Goal: Information Seeking & Learning: Learn about a topic

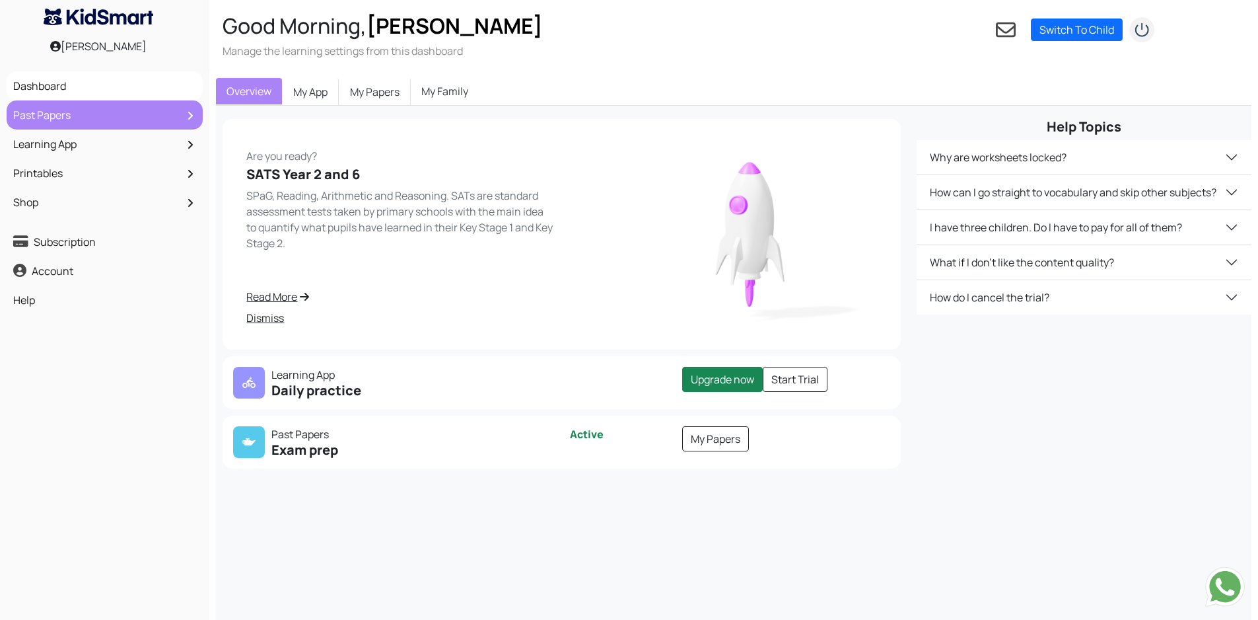
click at [90, 106] on link "Past Papers" at bounding box center [105, 115] width 190 height 22
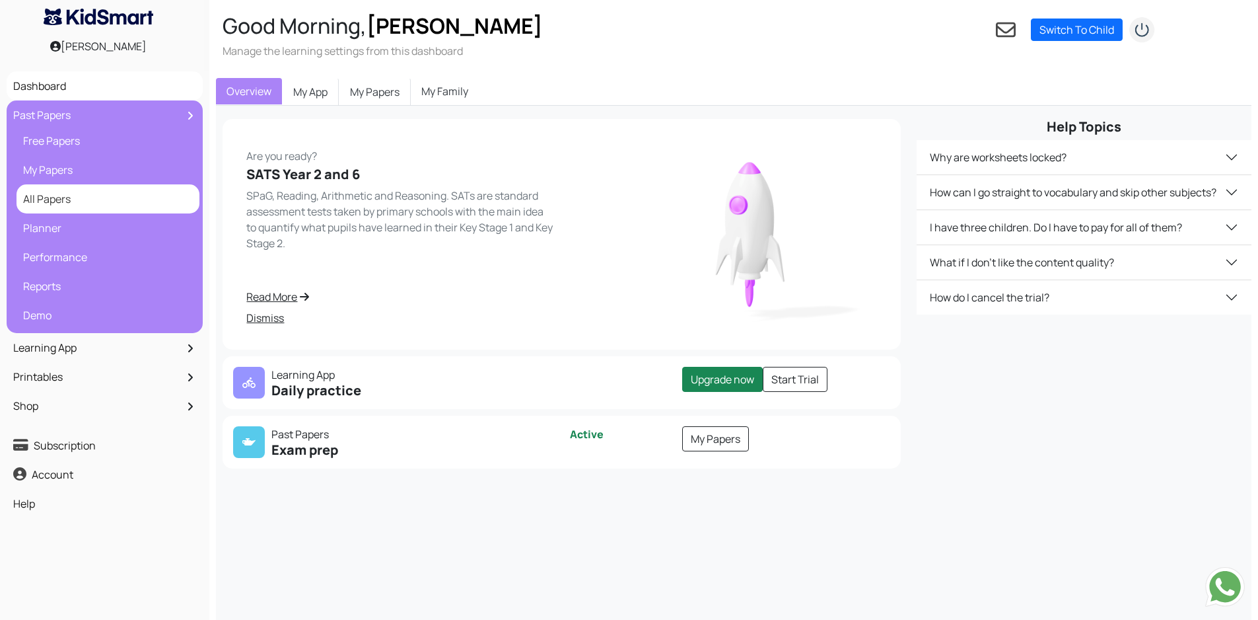
click at [63, 195] on link "All Papers" at bounding box center [108, 199] width 176 height 22
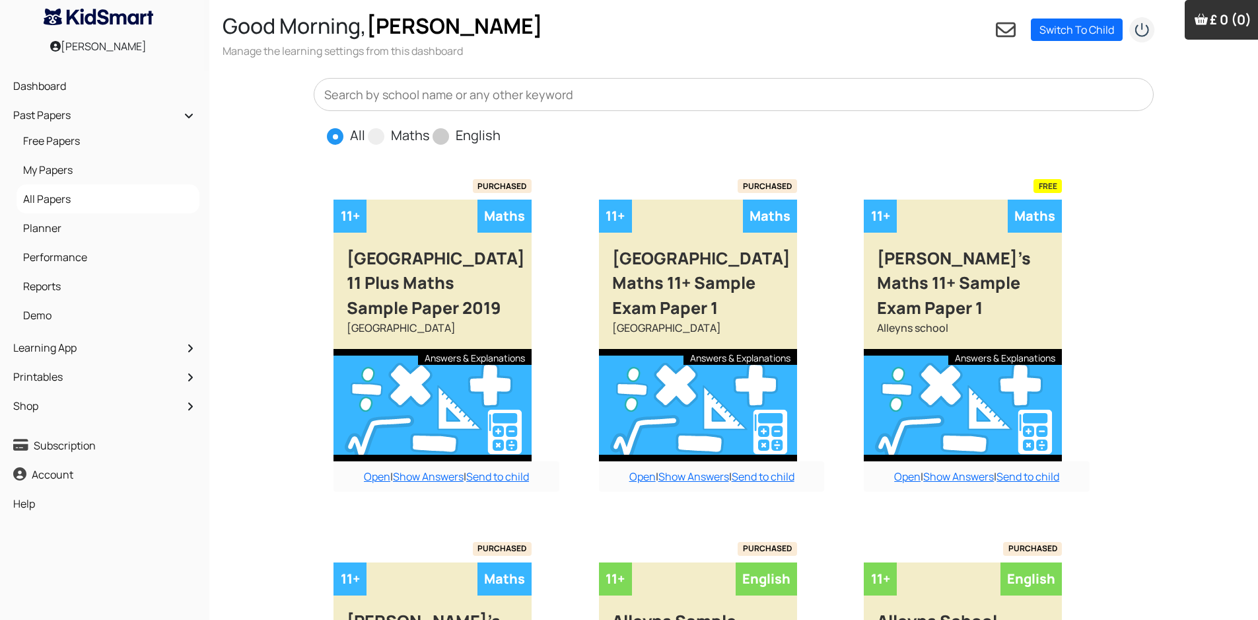
click at [440, 137] on span at bounding box center [441, 136] width 17 height 17
click at [501, 134] on input "English" at bounding box center [505, 129] width 9 height 9
radio input "true"
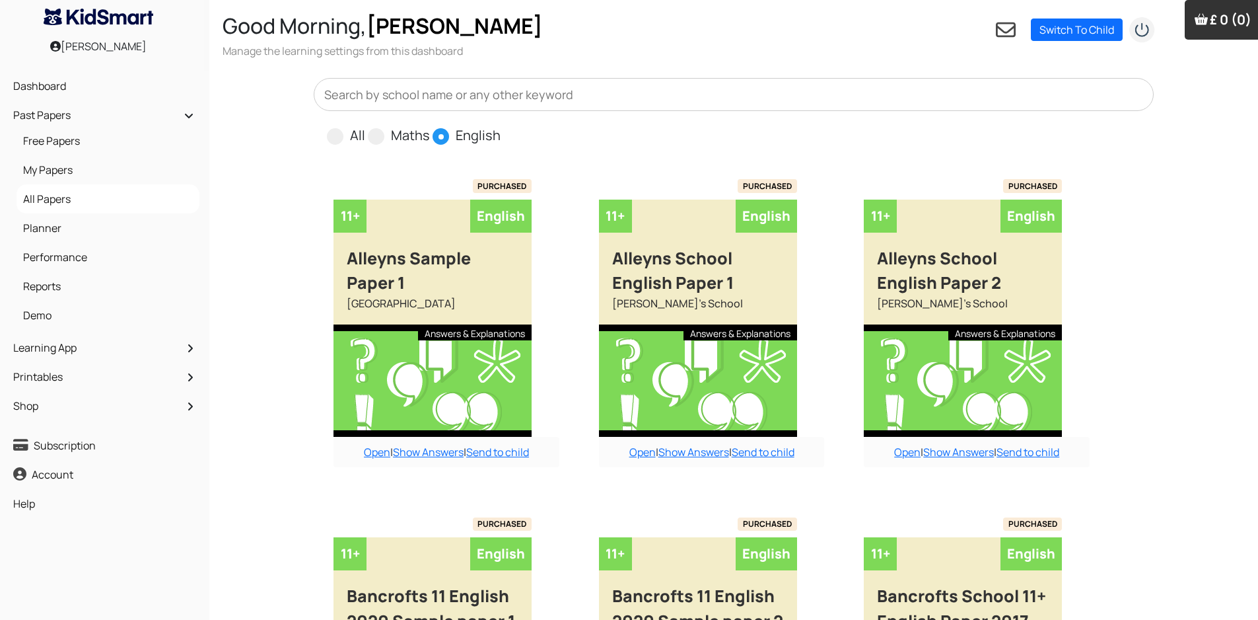
click at [557, 94] on input "text" at bounding box center [734, 94] width 840 height 33
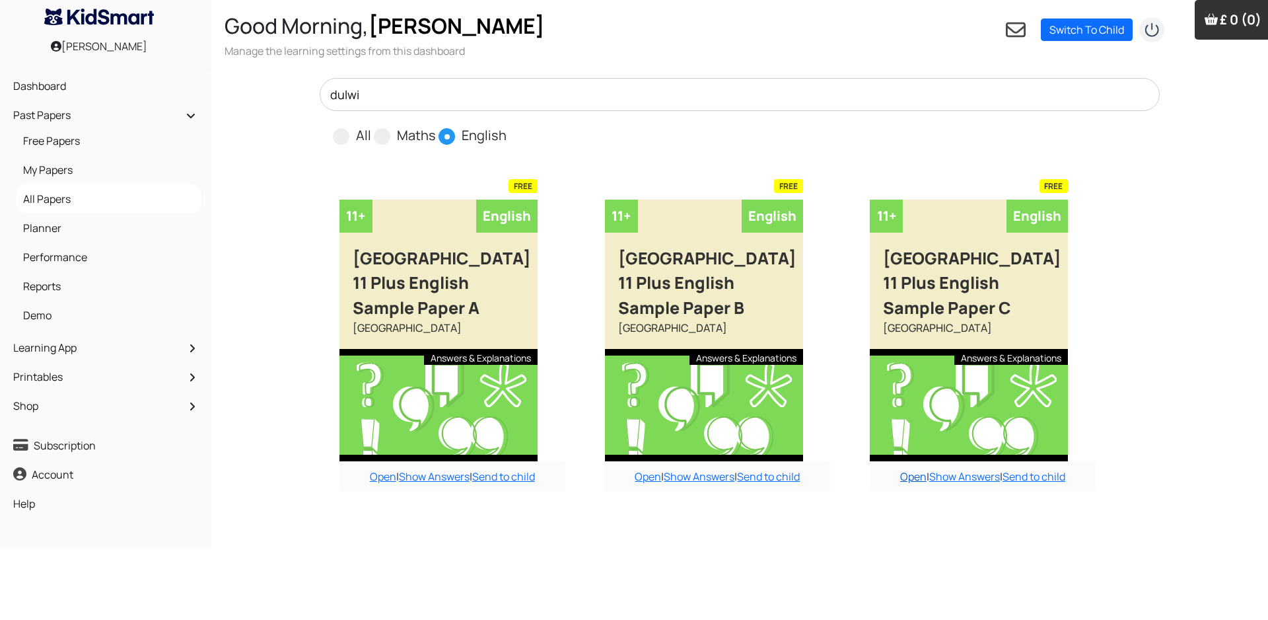
type input "dulwi"
click at [911, 475] on link "Open" at bounding box center [913, 476] width 26 height 15
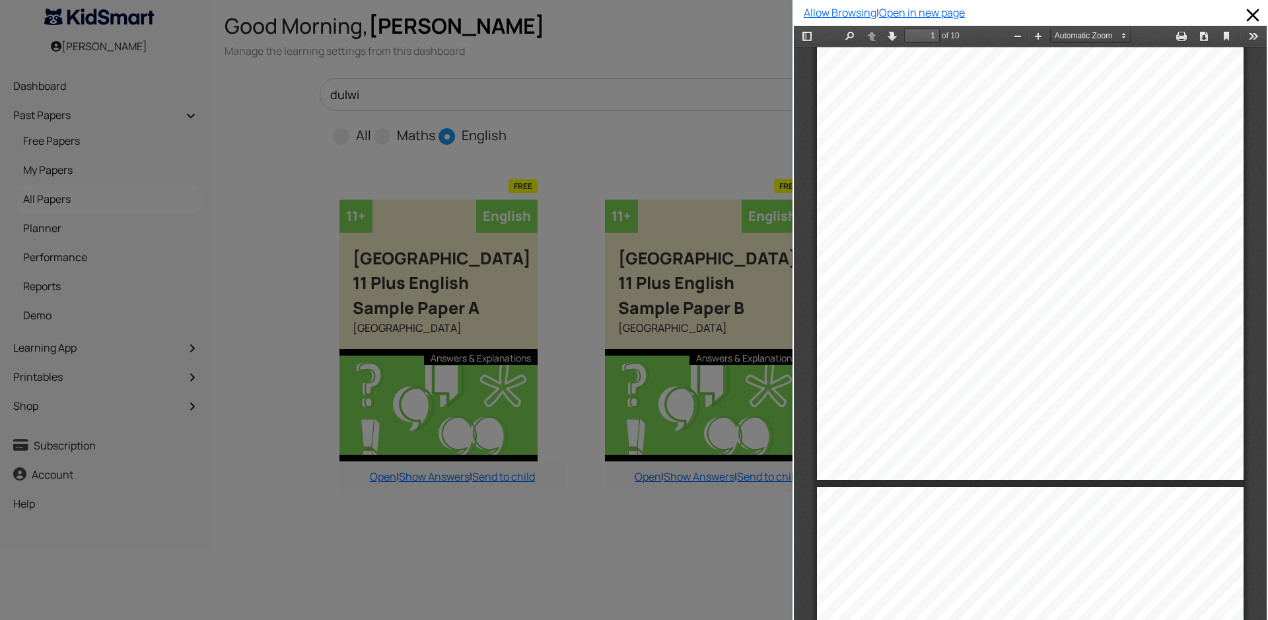
type input "2"
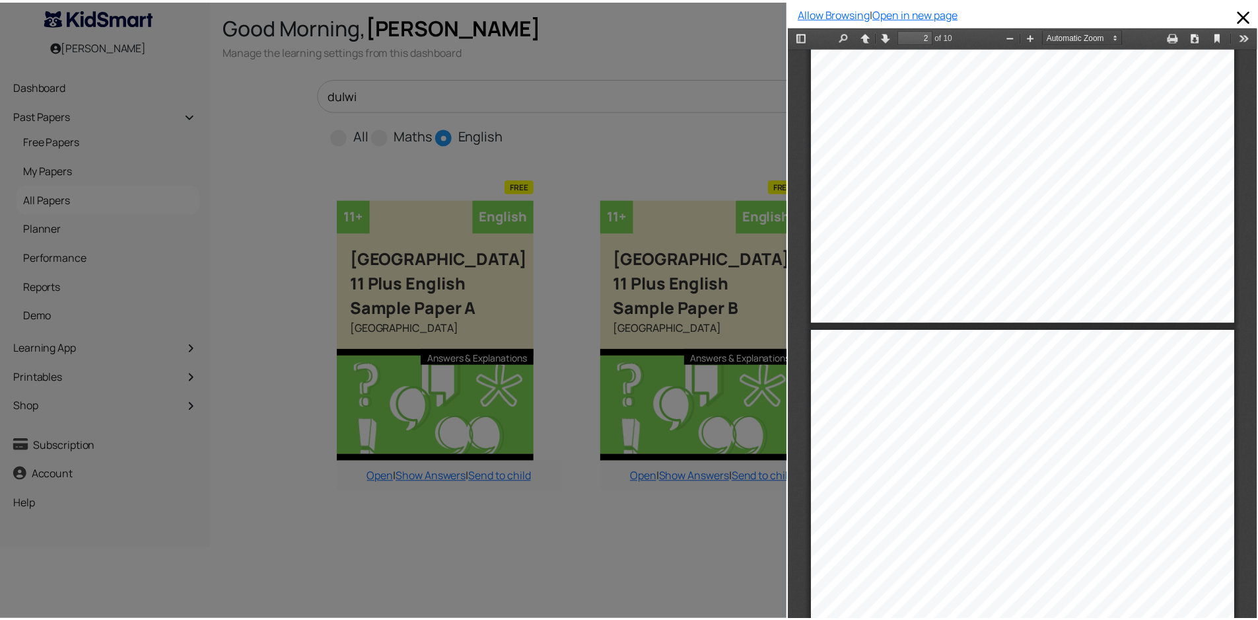
scroll to position [337, 0]
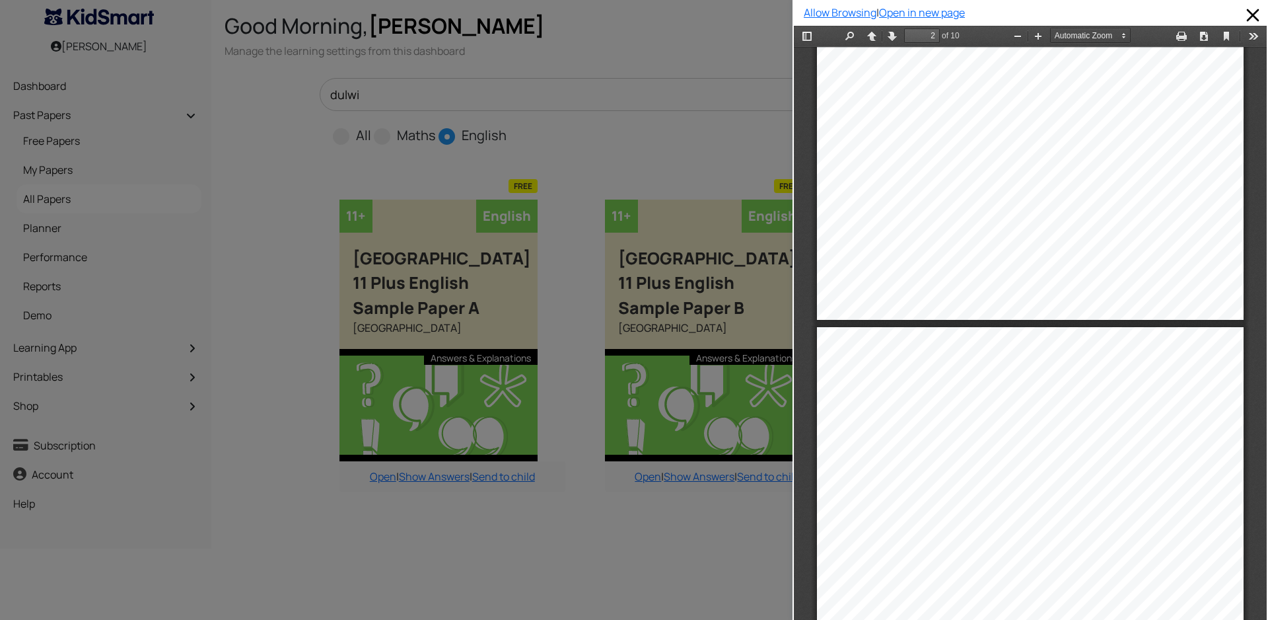
click at [719, 133] on div at bounding box center [396, 310] width 793 height 620
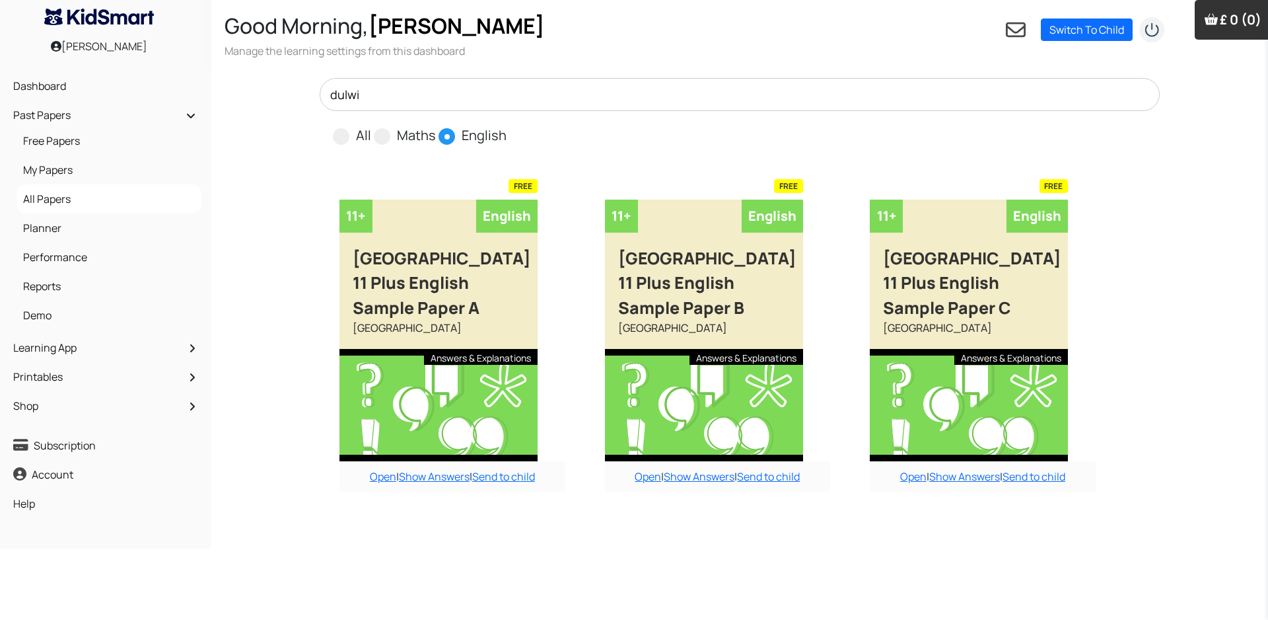
drag, startPoint x: 384, startPoint y: 94, endPoint x: 312, endPoint y: 91, distance: 72.0
click at [312, 91] on div "dulwi All Maths English" at bounding box center [740, 112] width 856 height 68
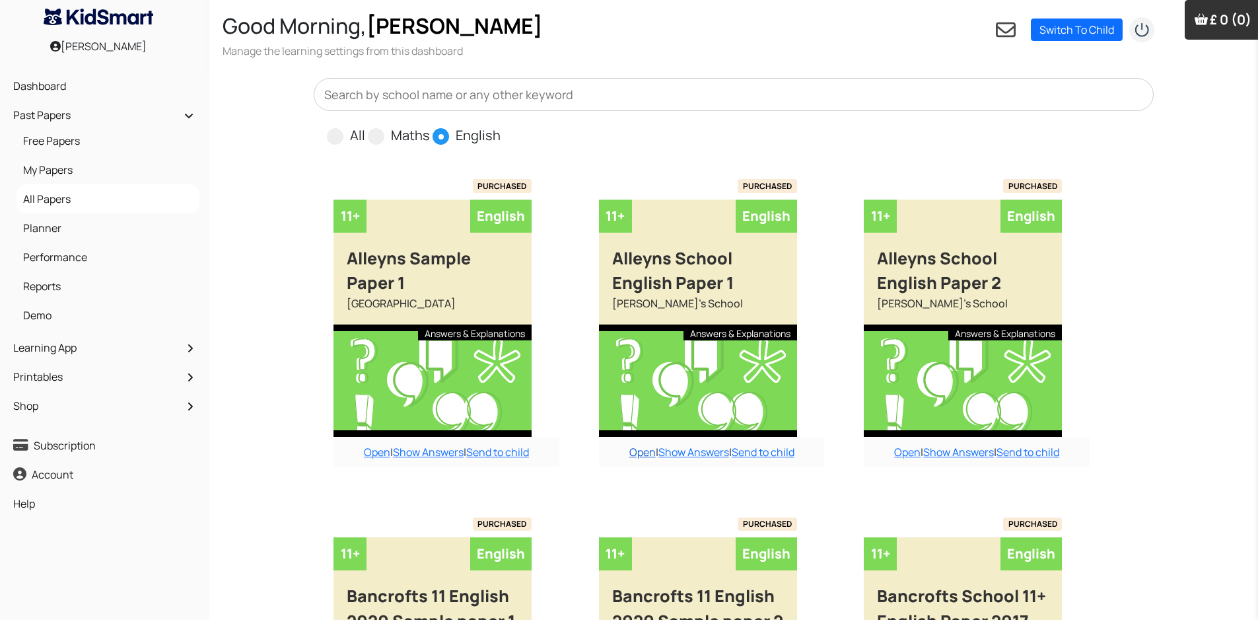
click at [639, 454] on link "Open" at bounding box center [642, 451] width 26 height 15
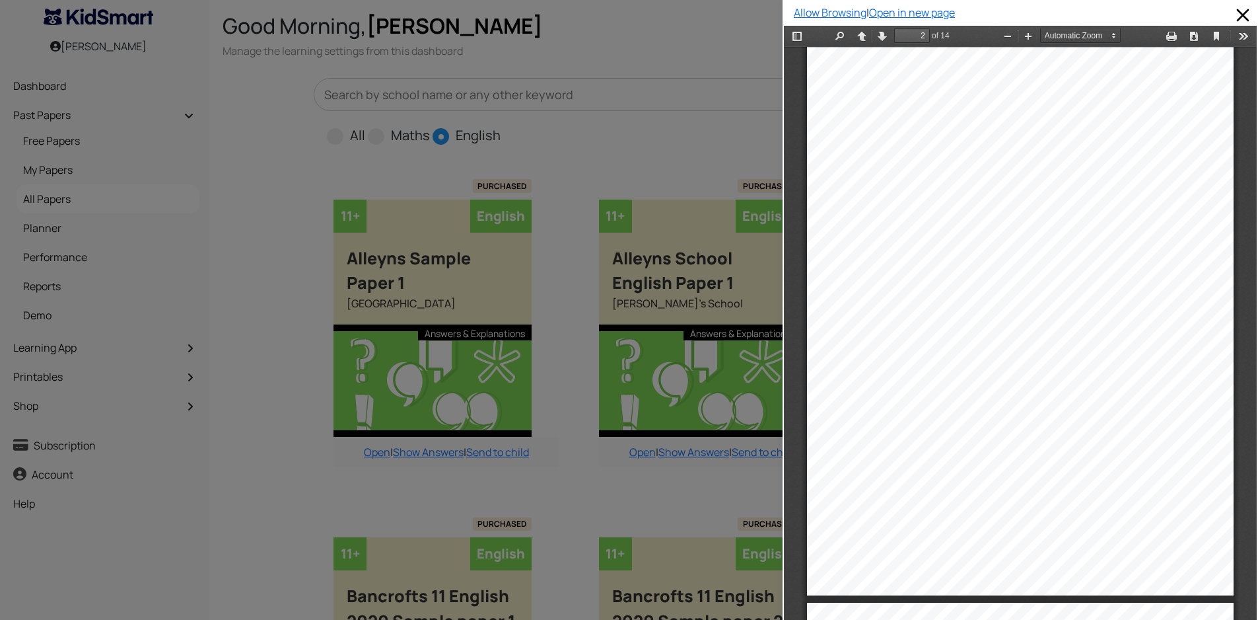
scroll to position [669, 0]
click at [711, 133] on div at bounding box center [391, 310] width 783 height 620
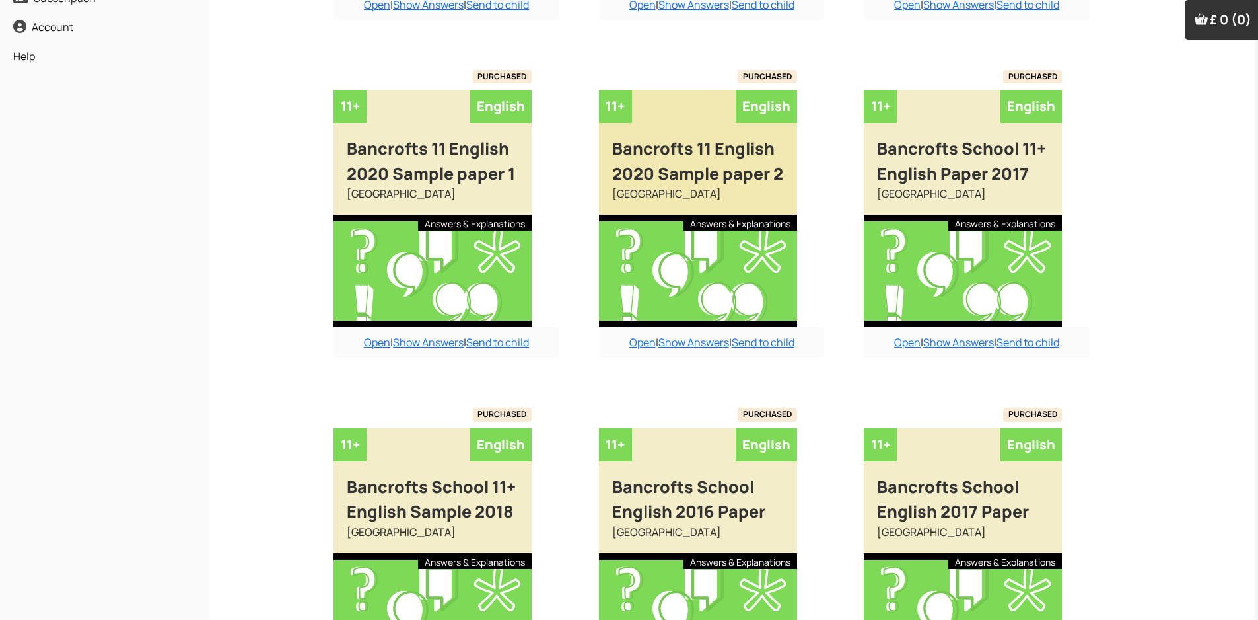
scroll to position [462, 0]
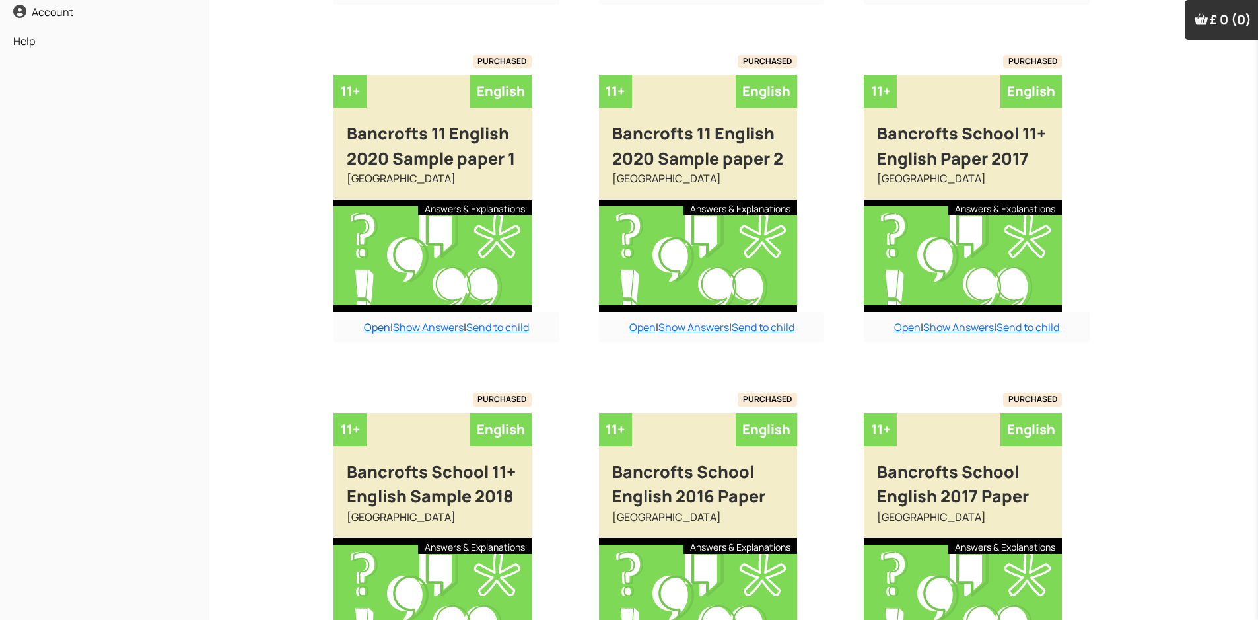
click at [373, 332] on link "Open" at bounding box center [377, 327] width 26 height 15
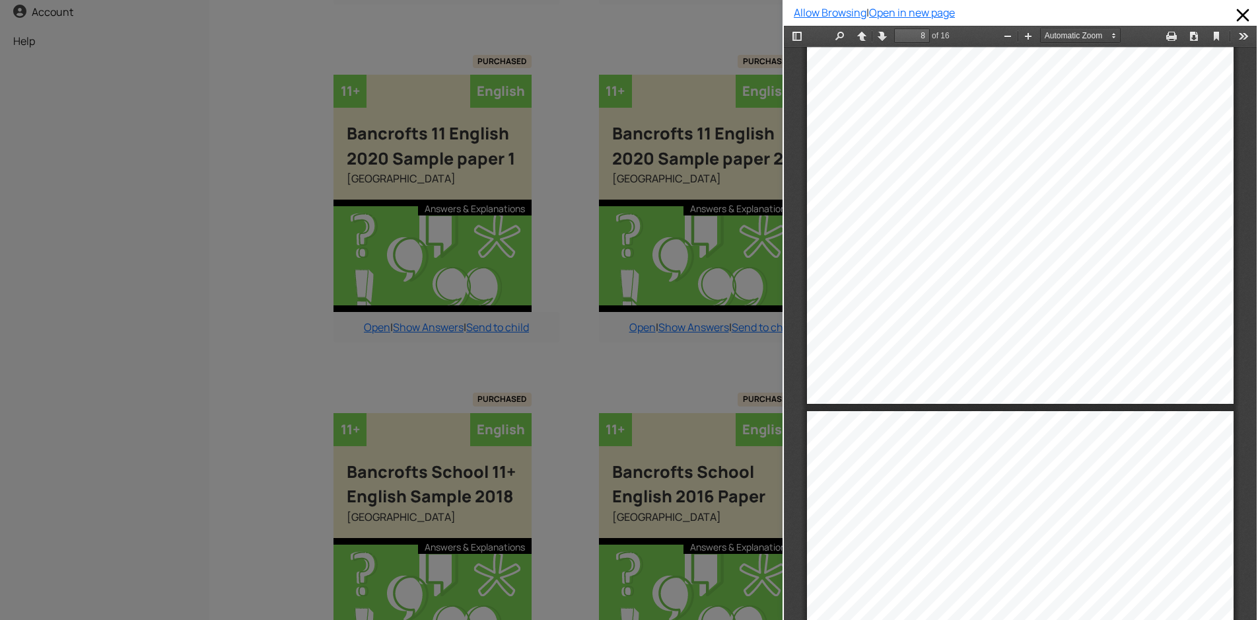
scroll to position [4101, 0]
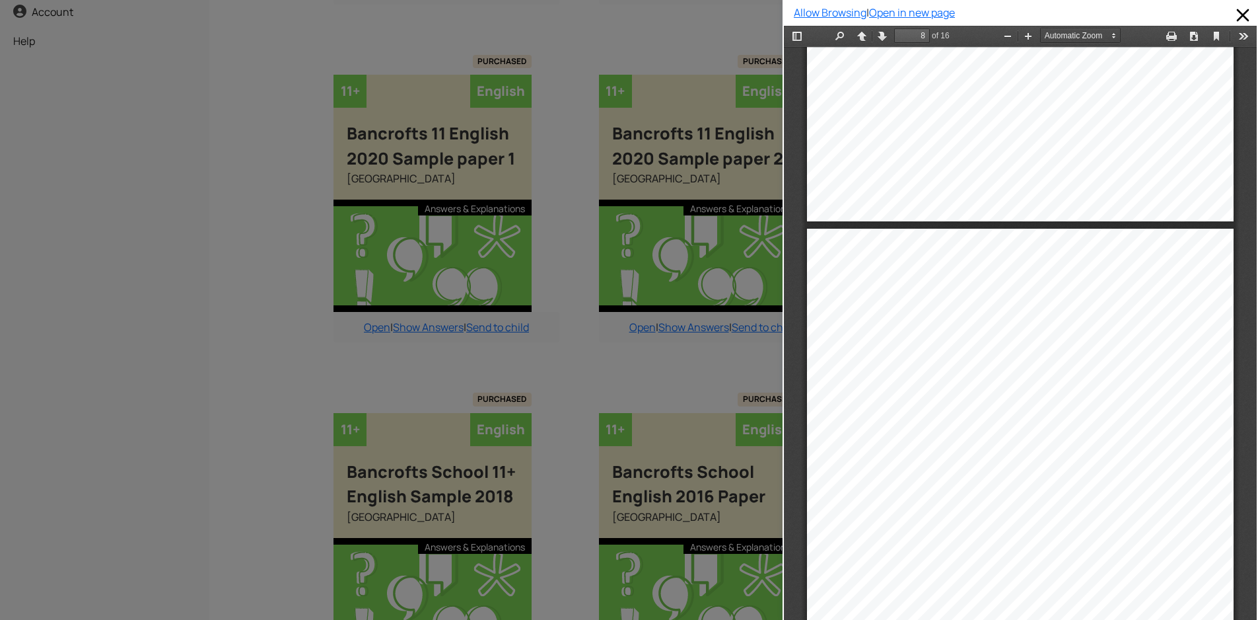
click at [678, 369] on div at bounding box center [391, 310] width 783 height 620
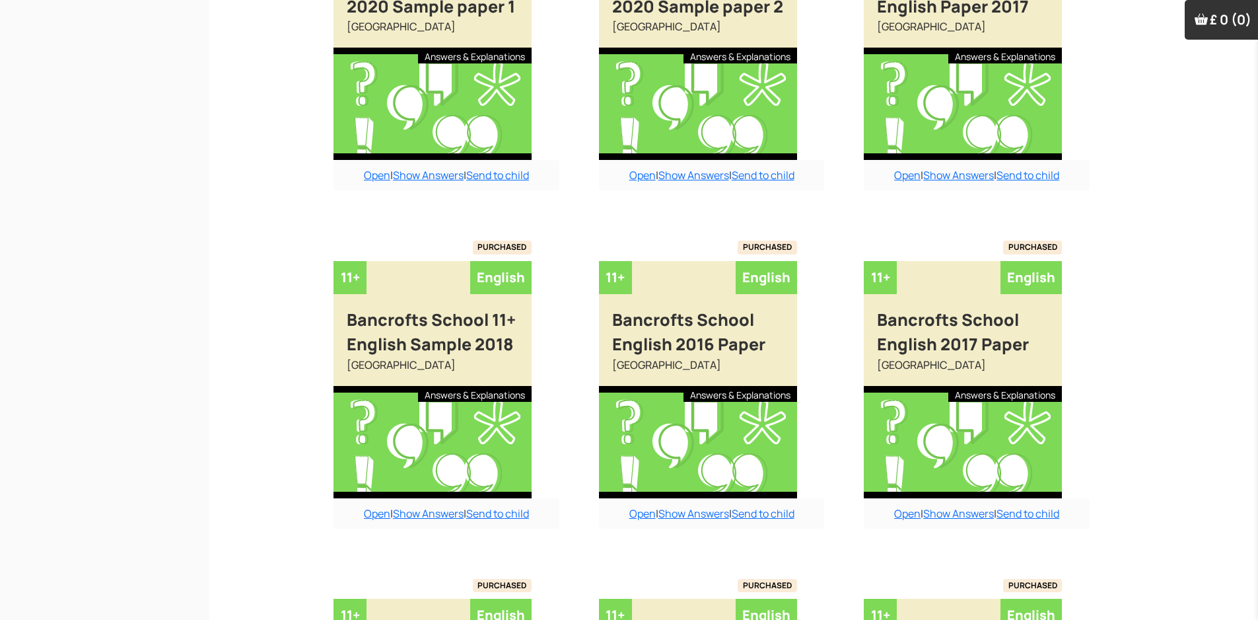
scroll to position [660, 0]
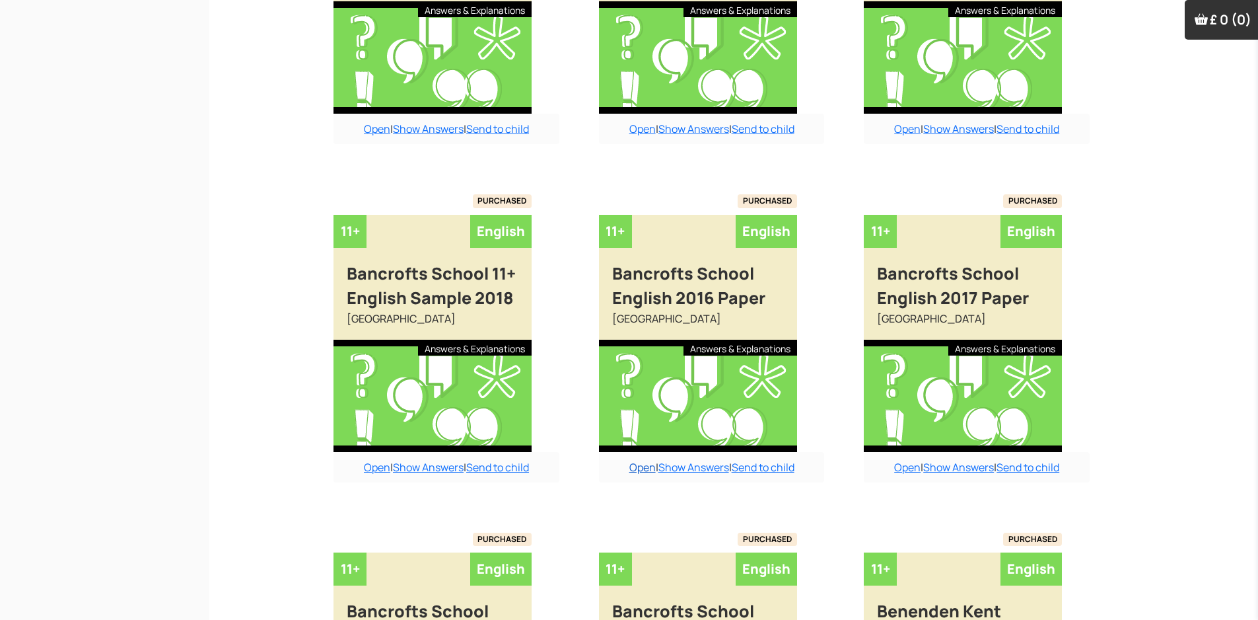
click at [639, 468] on link "Open" at bounding box center [642, 467] width 26 height 15
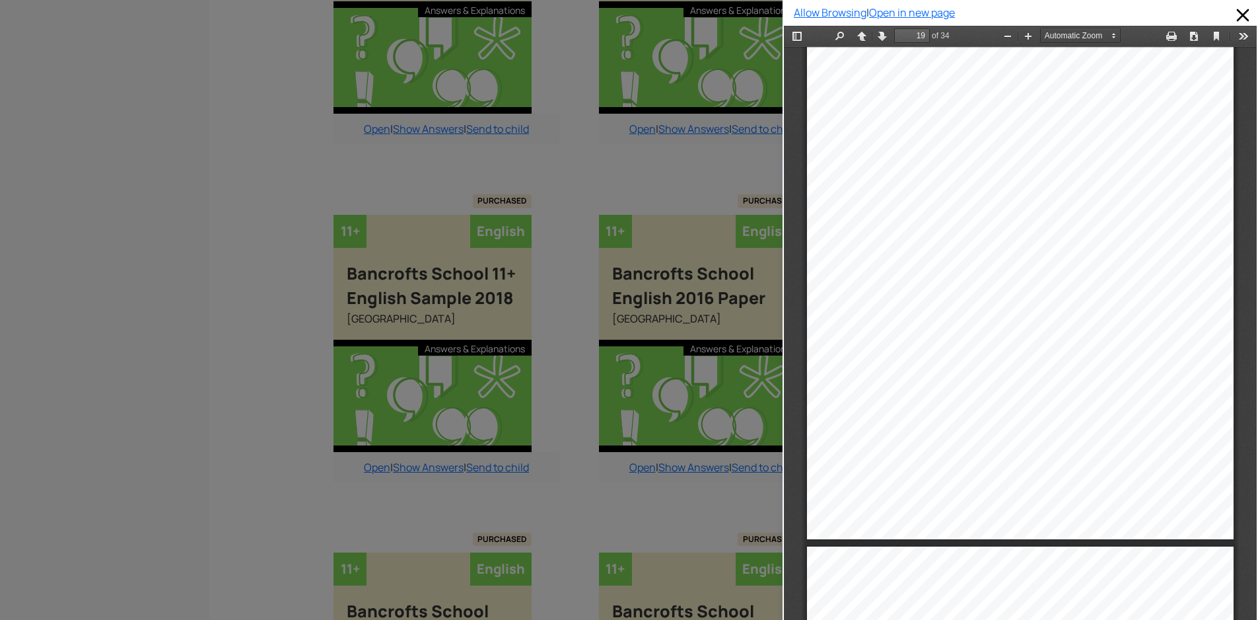
scroll to position [11036, 0]
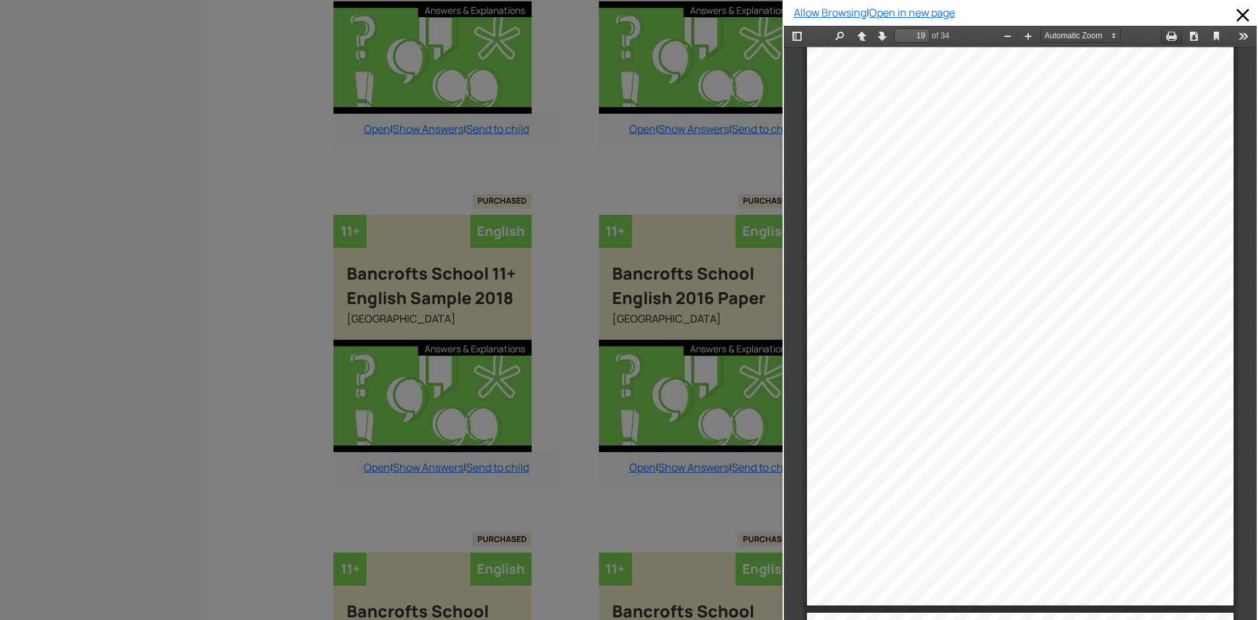
click at [1161, 38] on button "Print" at bounding box center [1171, 36] width 21 height 17
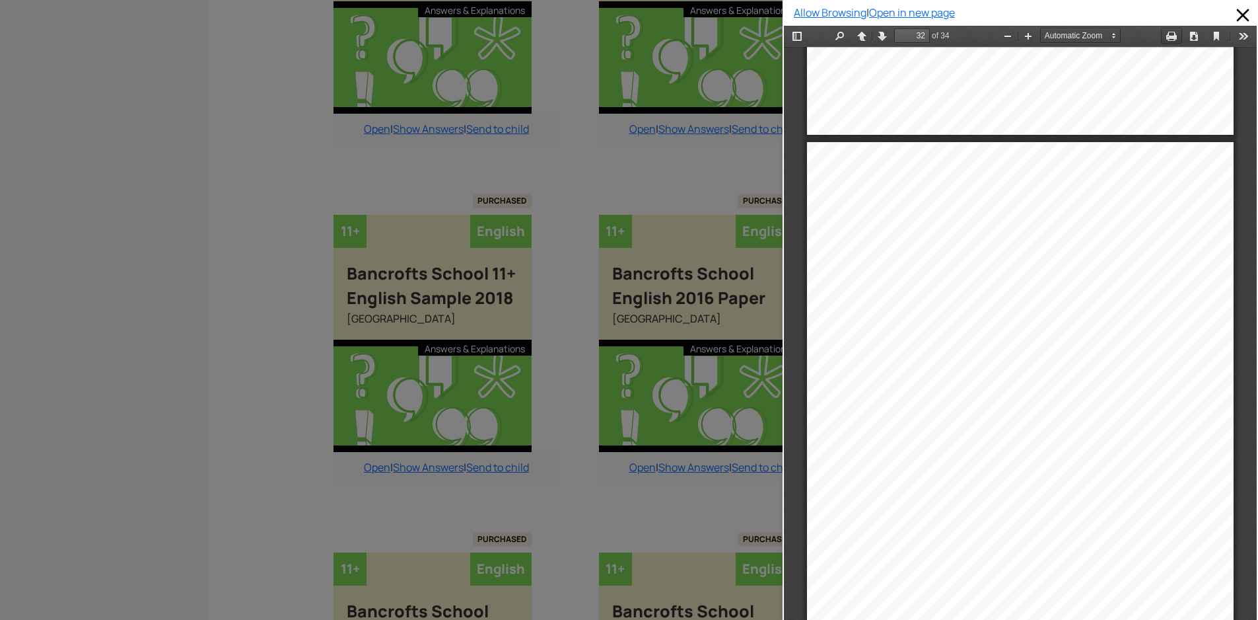
scroll to position [19292, 0]
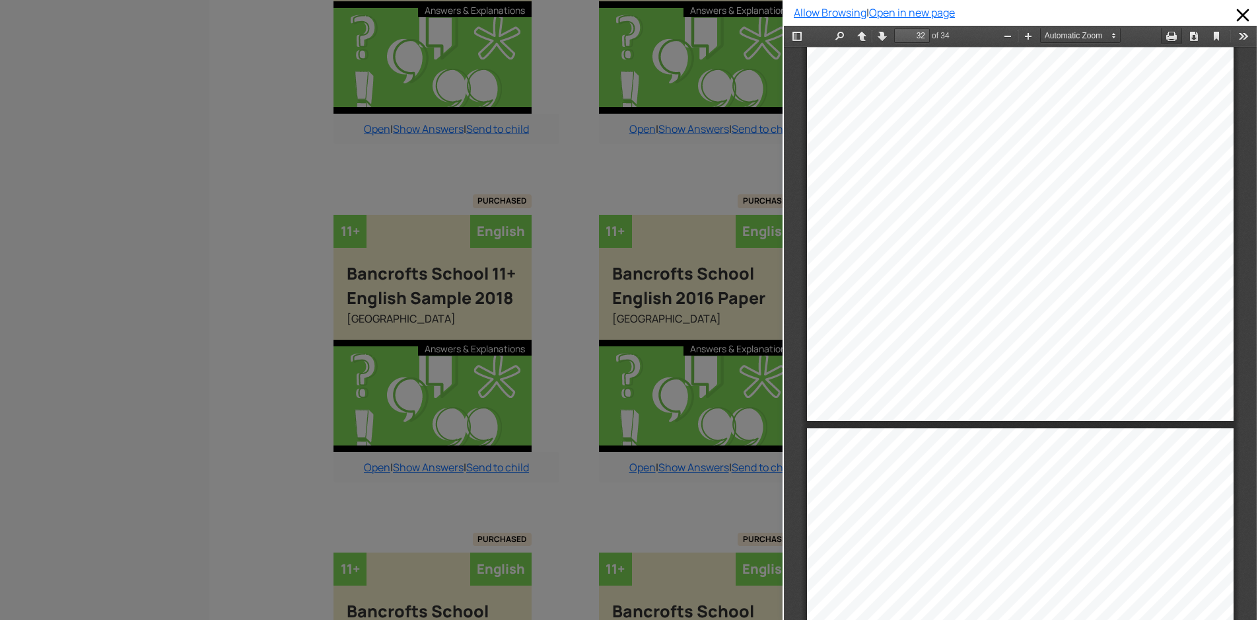
type input "33"
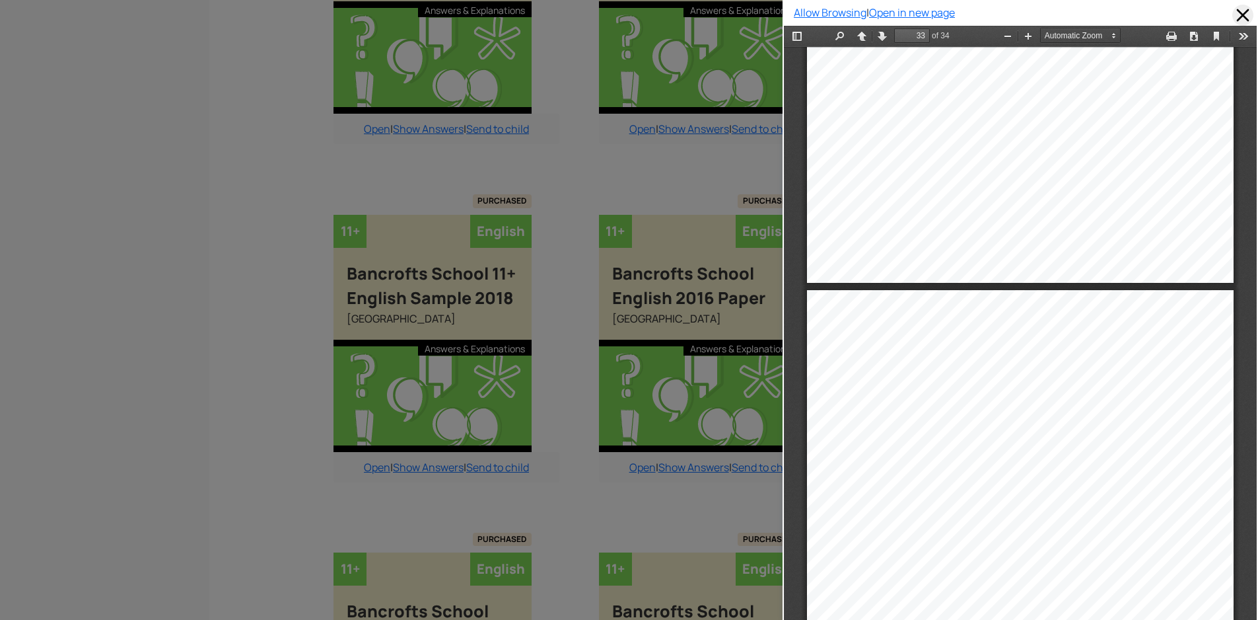
click at [1234, 15] on span at bounding box center [1242, 15] width 21 height 21
